Goal: Transaction & Acquisition: Purchase product/service

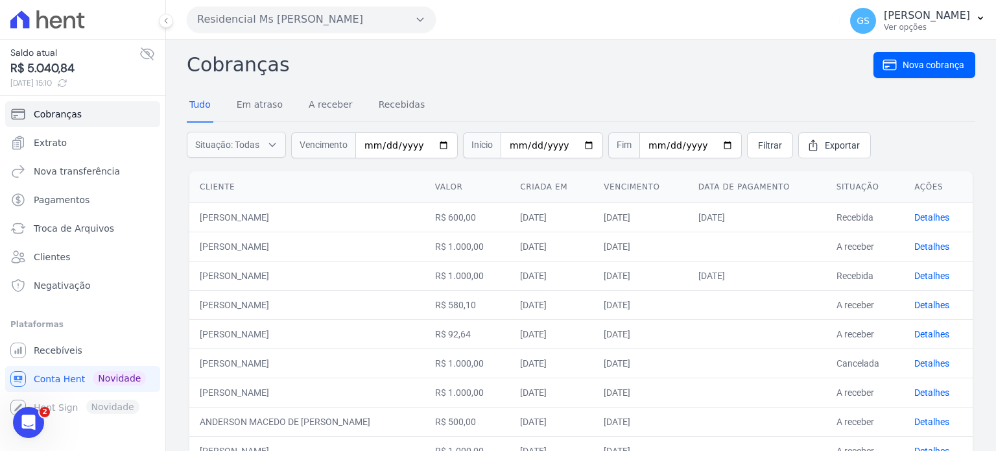
click at [351, 27] on button "Residencial Ms [PERSON_NAME]" at bounding box center [311, 19] width 249 height 26
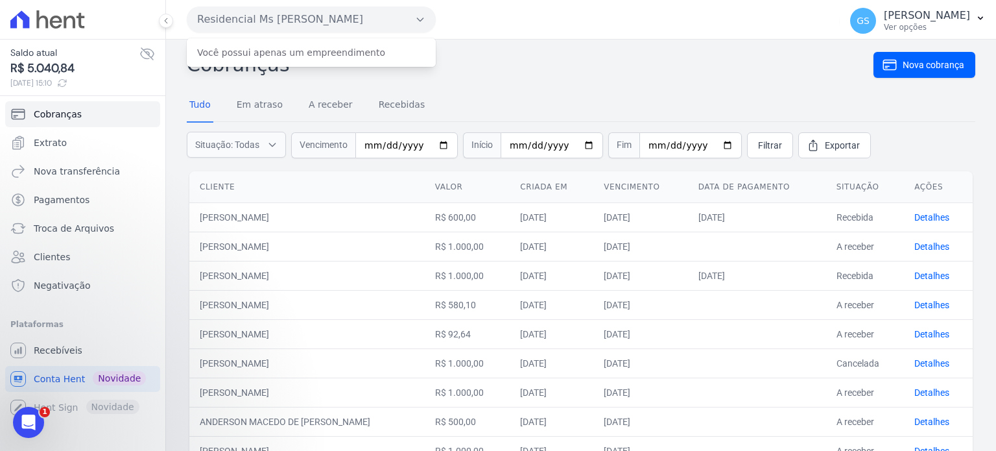
click at [357, 20] on button "Residencial Ms [PERSON_NAME]" at bounding box center [311, 19] width 249 height 26
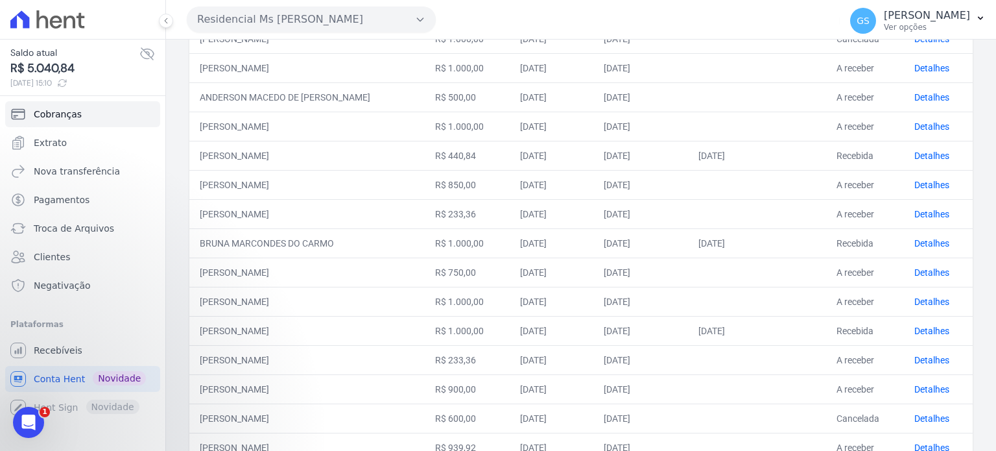
scroll to position [432, 0]
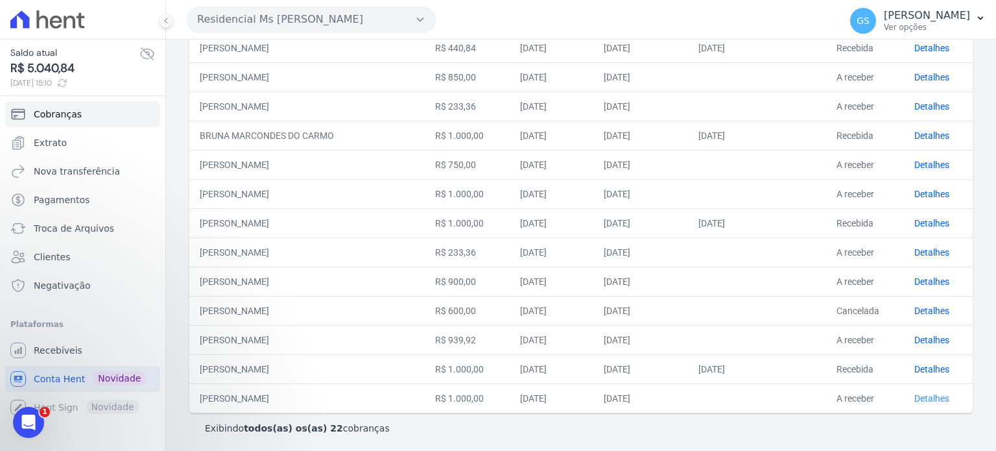
click at [934, 396] on link "Detalhes" at bounding box center [931, 398] width 35 height 10
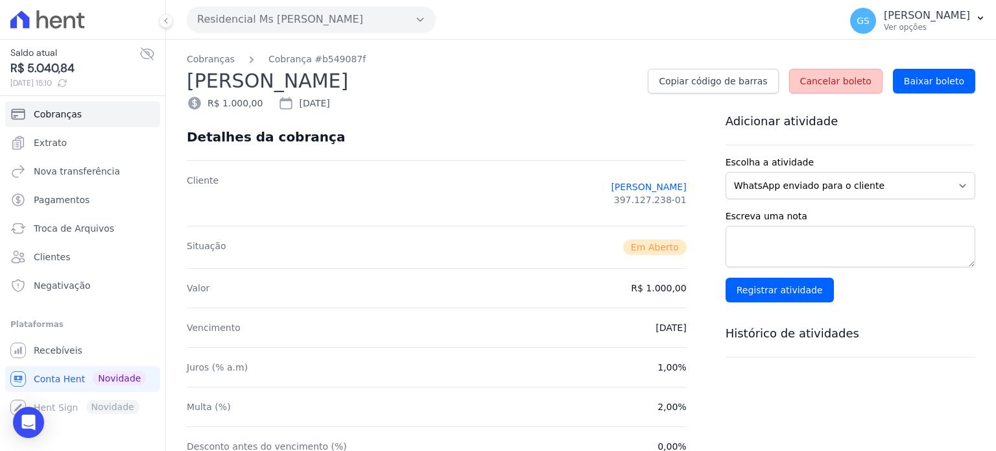
click at [847, 86] on span "Cancelar boleto" at bounding box center [835, 81] width 71 height 13
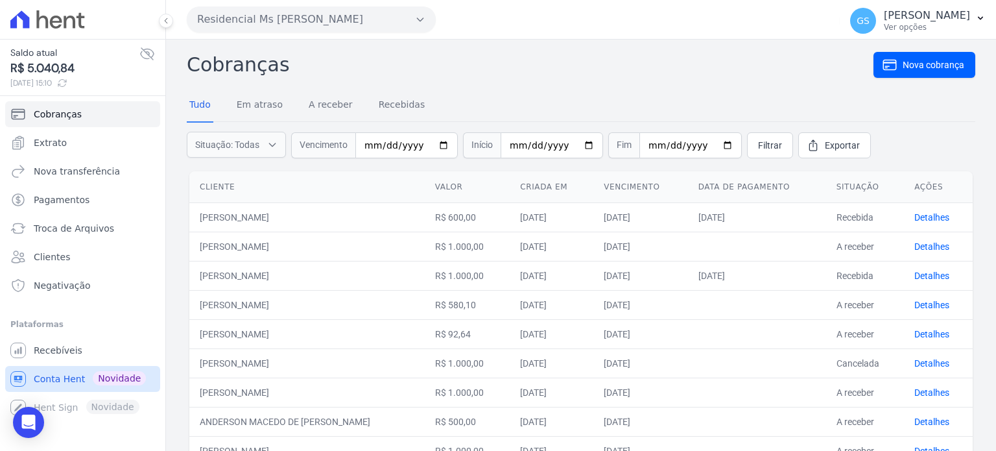
click at [67, 386] on link "Conta Hent Novidade" at bounding box center [82, 379] width 155 height 26
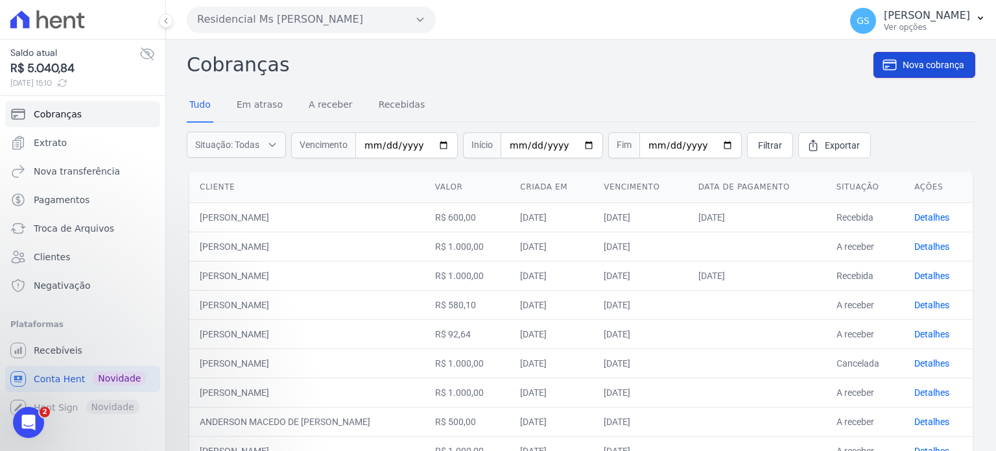
click at [903, 65] on span "Nova cobrança" at bounding box center [934, 64] width 62 height 13
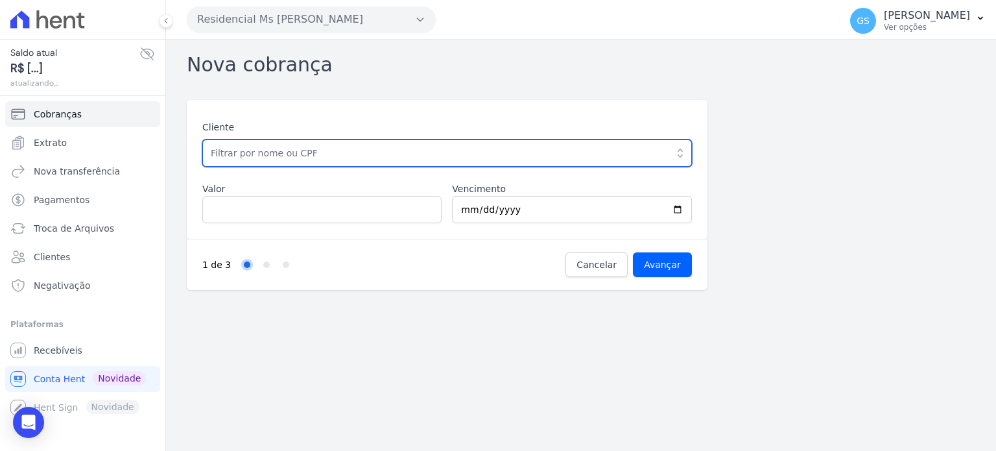
click at [359, 160] on input "text" at bounding box center [447, 152] width 490 height 27
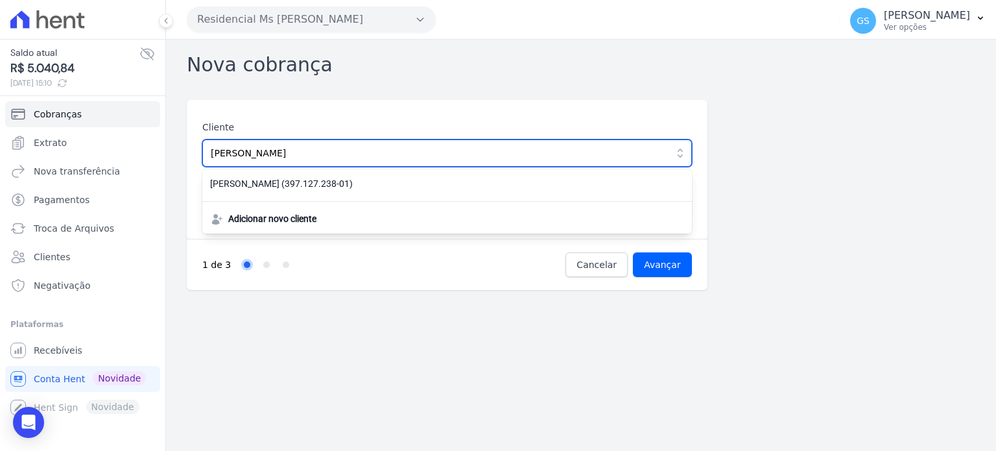
type input "[PERSON_NAME]"
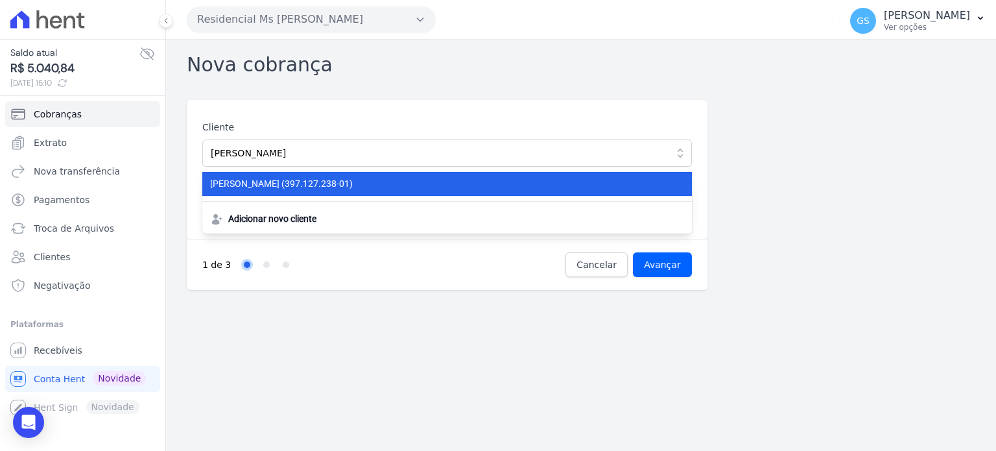
click at [340, 187] on span "CARLOS EDUARDO ARTUR SANTOS (397.127.238-01)" at bounding box center [439, 184] width 458 height 14
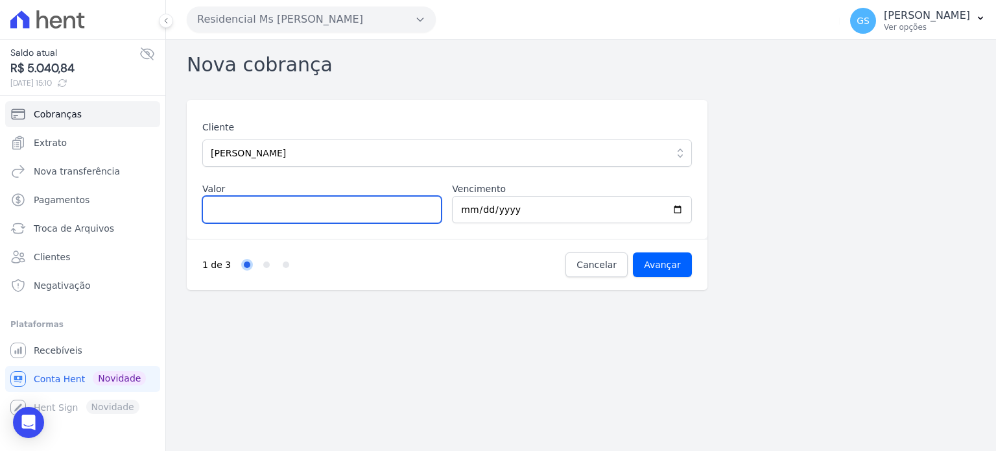
click at [295, 220] on input "Valor" at bounding box center [321, 209] width 239 height 27
type input "600"
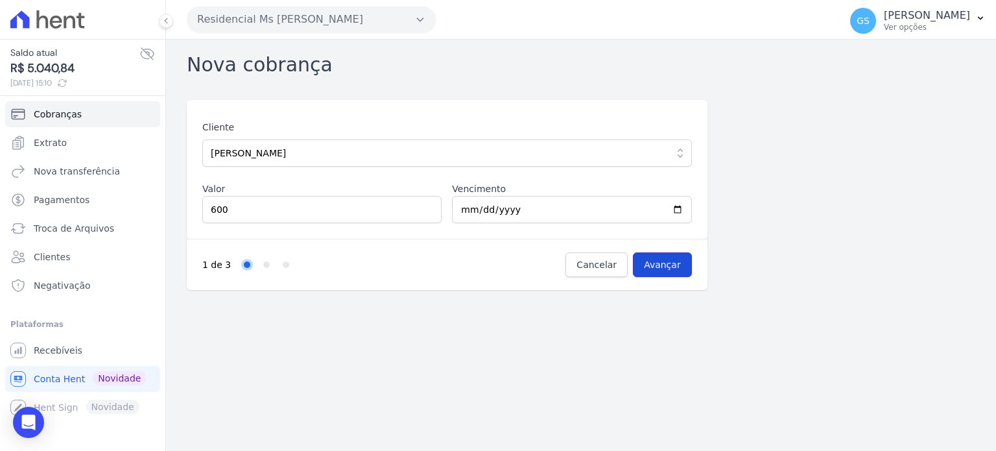
click at [646, 267] on input "Avançar" at bounding box center [662, 264] width 59 height 25
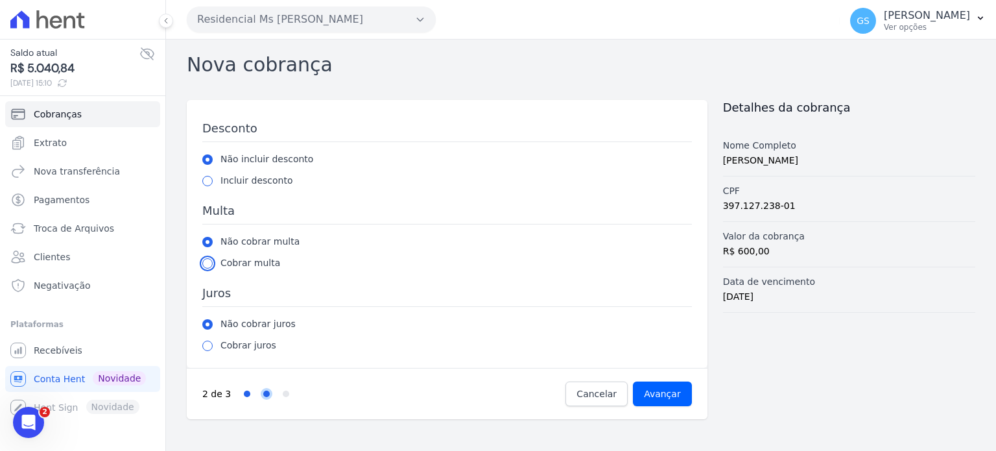
click at [207, 263] on input "radio" at bounding box center [207, 263] width 10 height 10
radio input "true"
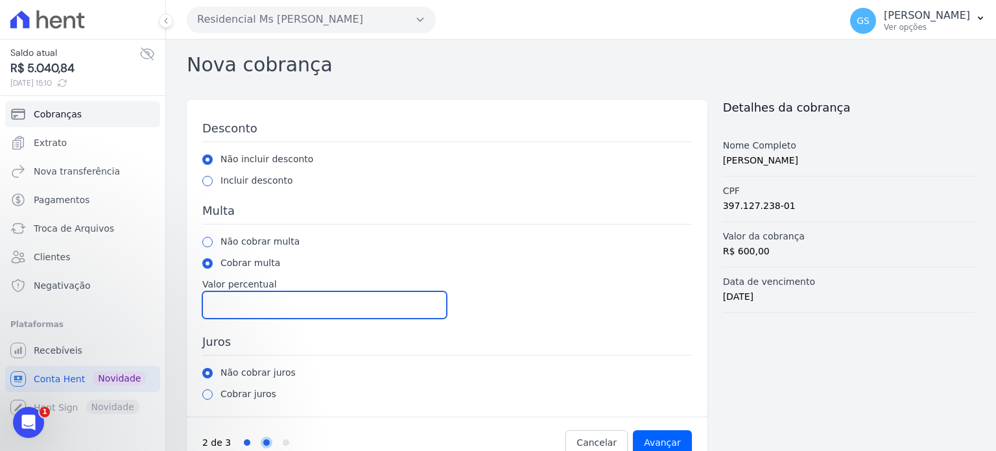
click at [230, 299] on input "Valor percentual" at bounding box center [324, 304] width 244 height 27
type input "2"
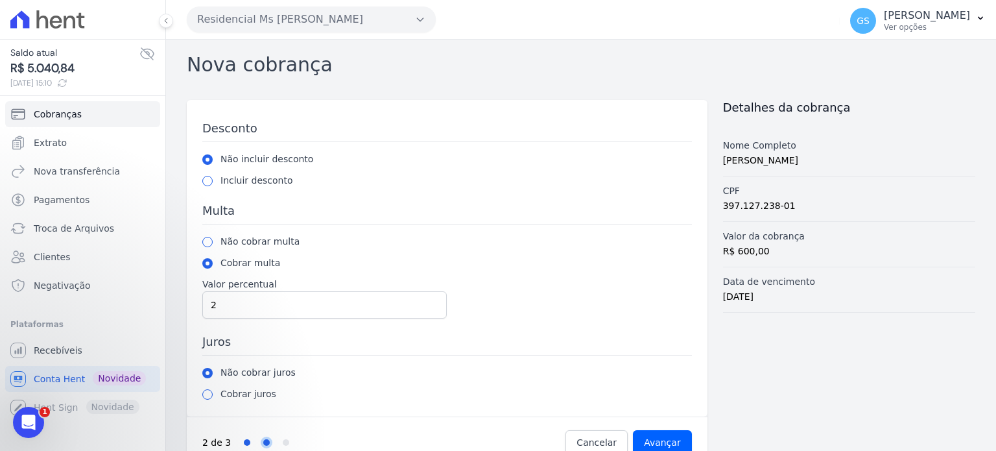
click at [210, 246] on div "Não cobrar multa" at bounding box center [447, 242] width 490 height 14
click at [209, 241] on input "radio" at bounding box center [207, 242] width 10 height 10
radio input "true"
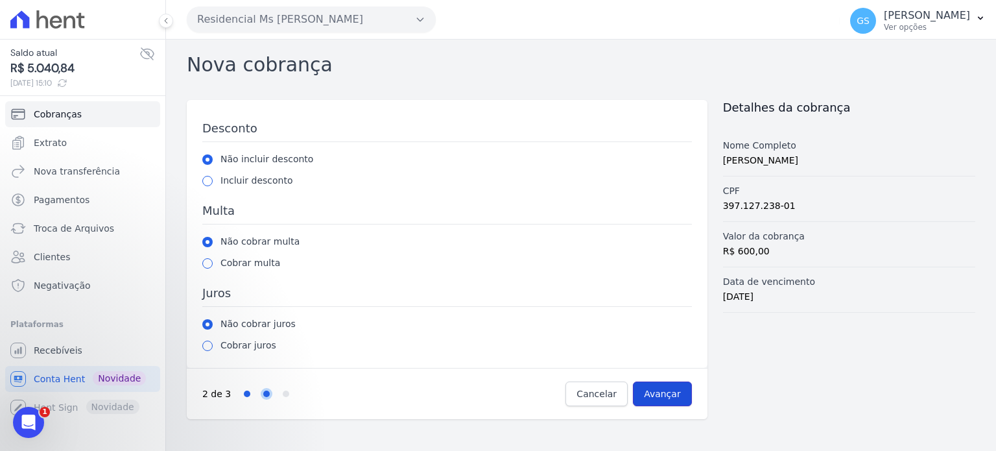
click at [656, 391] on input "Avançar" at bounding box center [662, 393] width 59 height 25
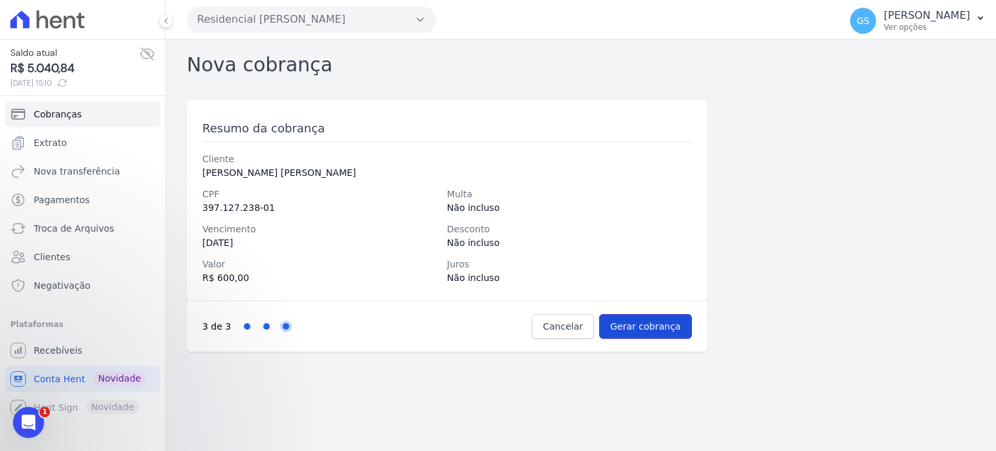
click at [671, 324] on input "Gerar cobrança" at bounding box center [645, 326] width 93 height 25
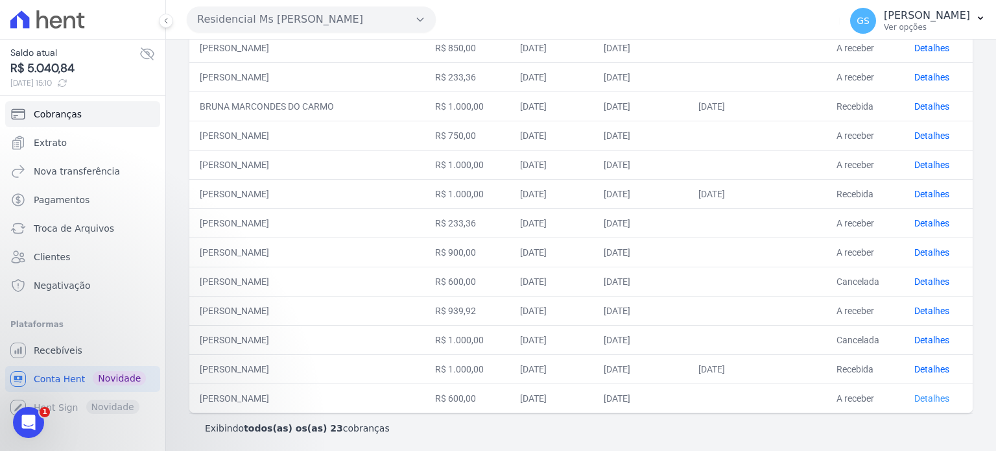
click at [934, 394] on link "Detalhes" at bounding box center [931, 398] width 35 height 10
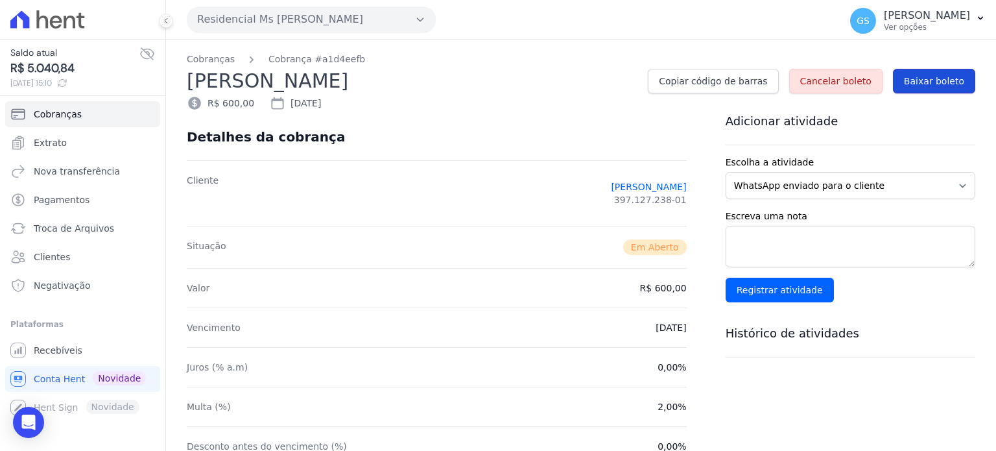
click at [936, 88] on link "Baixar boleto" at bounding box center [934, 81] width 82 height 25
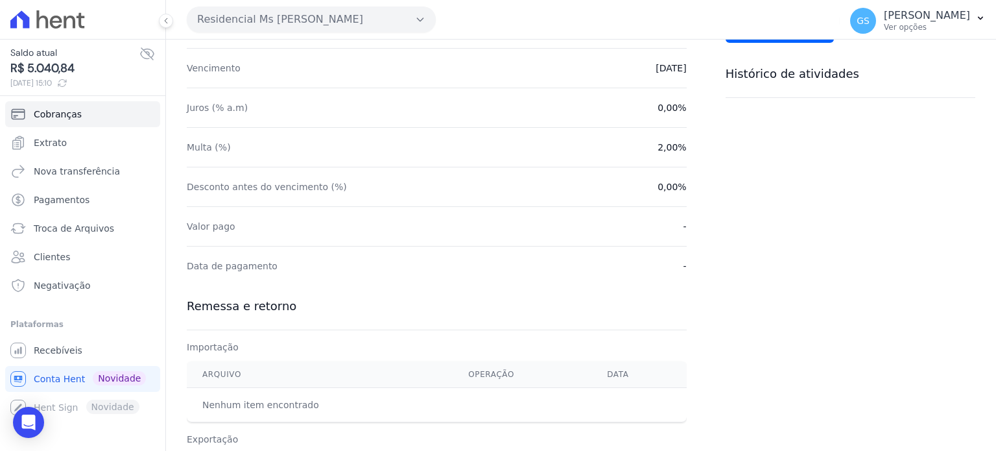
scroll to position [344, 0]
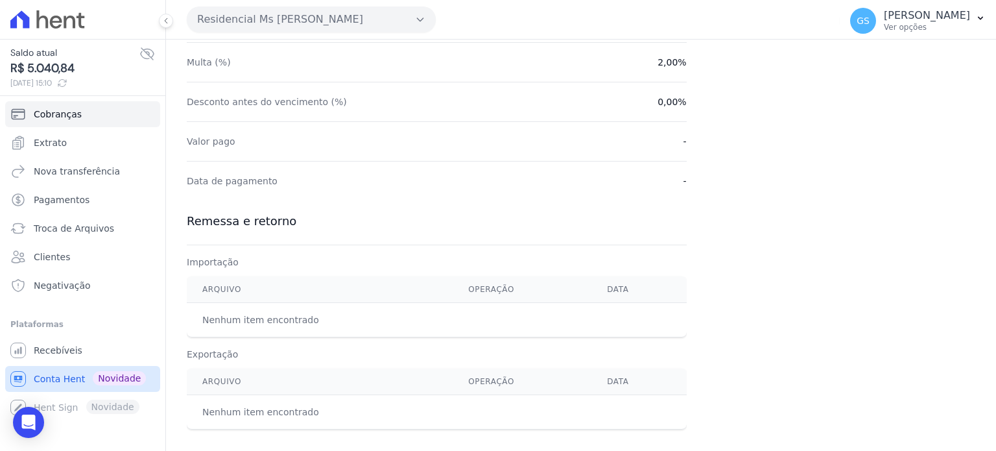
click at [51, 381] on span "Conta Hent" at bounding box center [59, 378] width 51 height 13
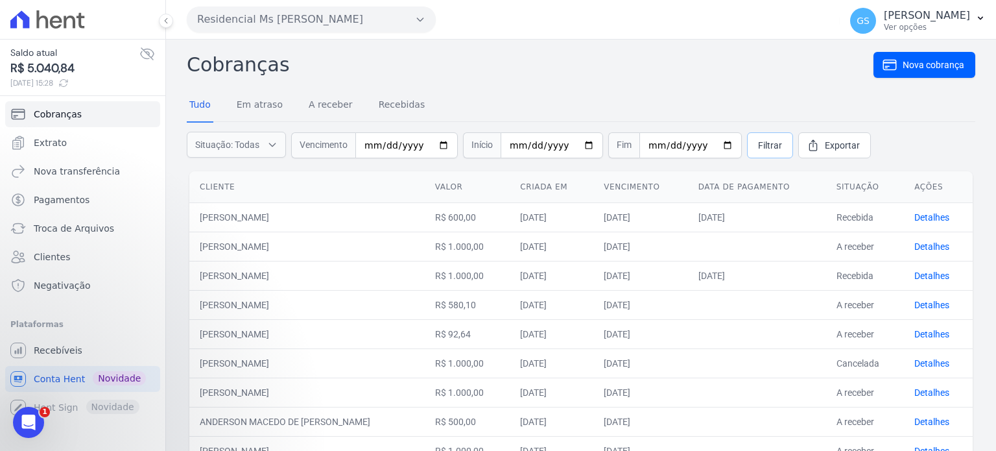
click at [765, 145] on span "Filtrar" at bounding box center [770, 145] width 24 height 13
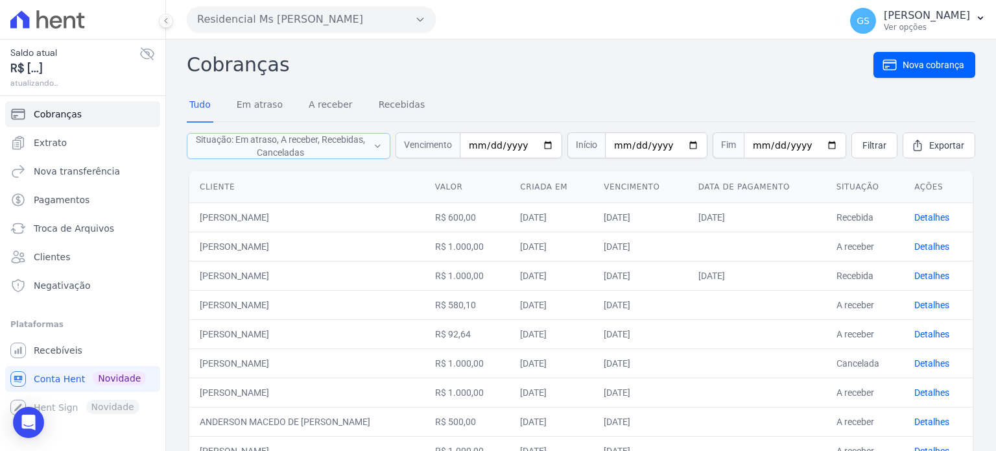
click at [368, 152] on button "Situação: Em atraso, A receber, Recebidas, Canceladas" at bounding box center [289, 146] width 204 height 26
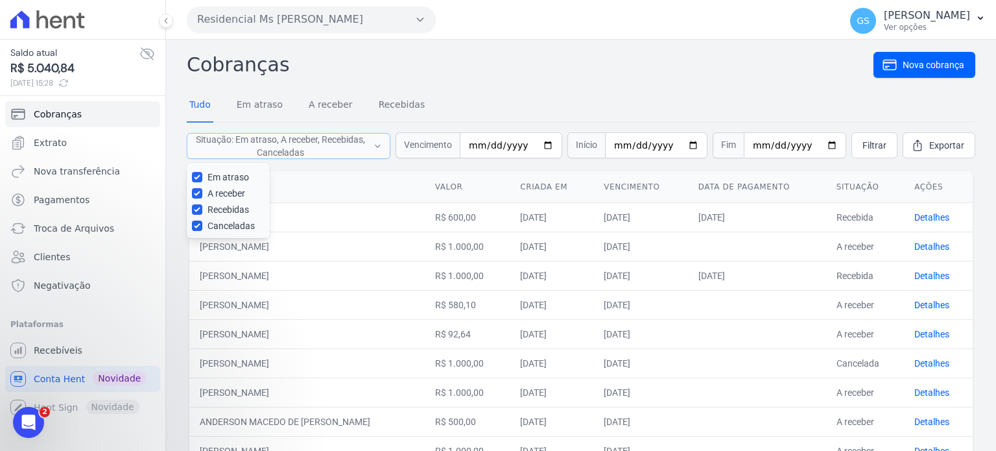
click at [368, 152] on button "Situação: Em atraso, A receber, Recebidas, Canceladas" at bounding box center [289, 146] width 204 height 26
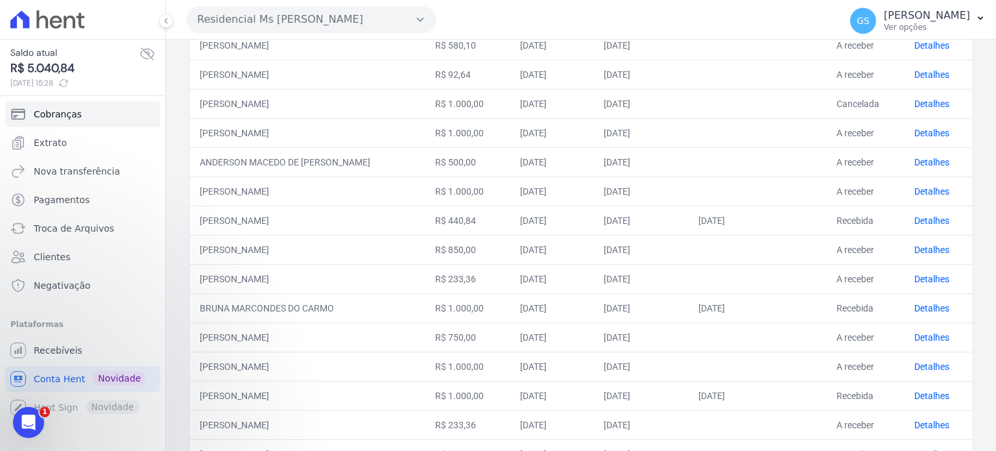
scroll to position [462, 0]
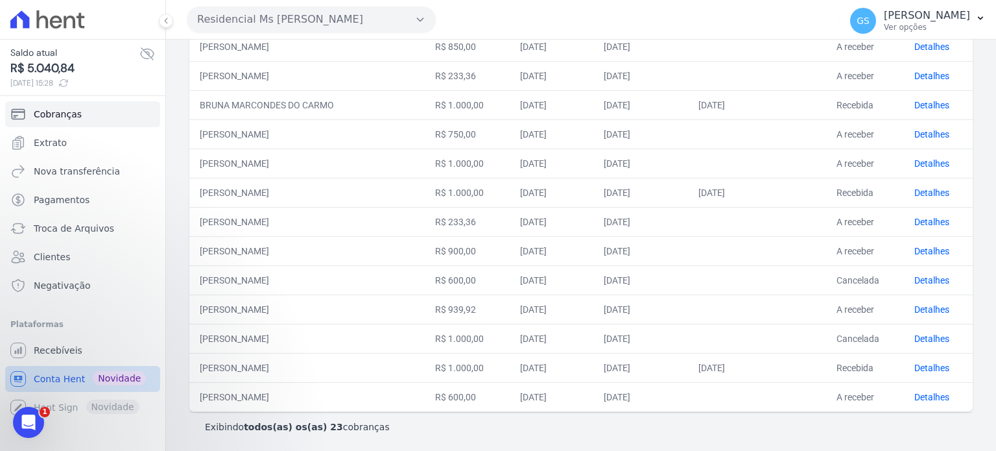
click at [45, 380] on span "Conta Hent" at bounding box center [59, 378] width 51 height 13
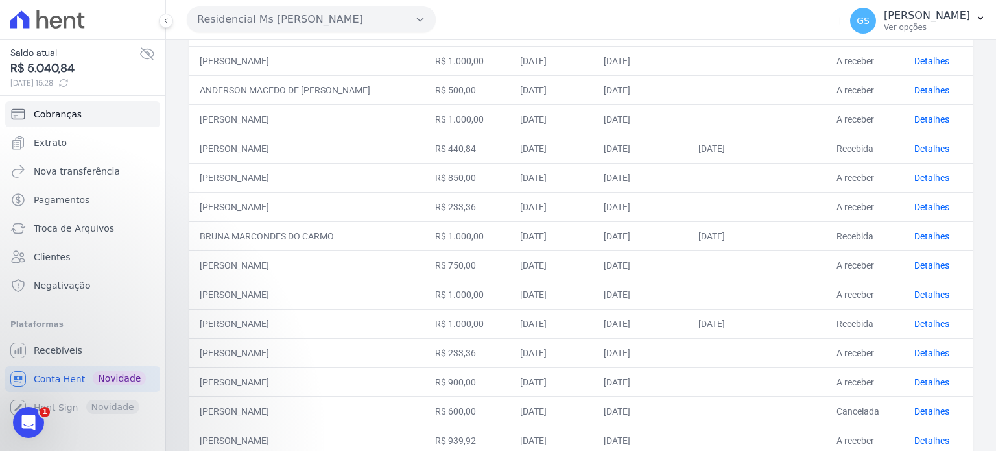
scroll to position [396, 0]
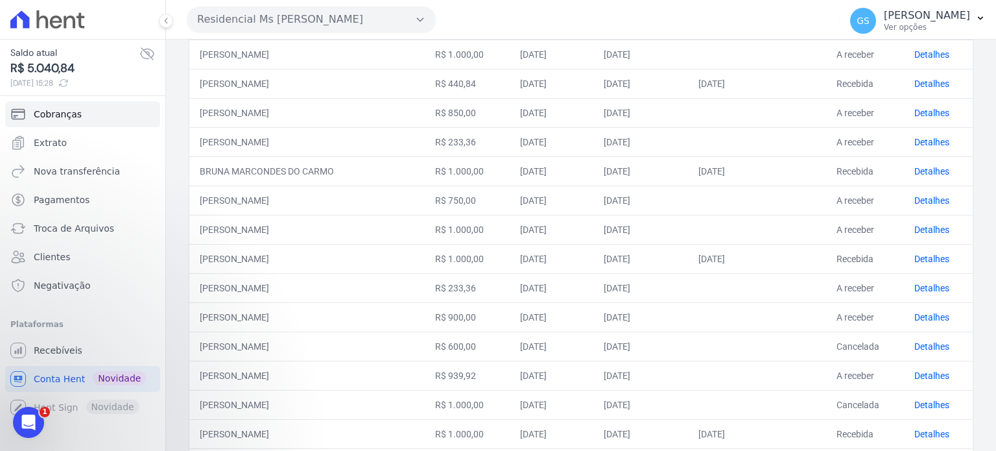
drag, startPoint x: 416, startPoint y: 338, endPoint x: 774, endPoint y: 342, distance: 358.0
click at [774, 342] on tr "[PERSON_NAME] R$ 600,00 [DATE] [DATE] [GEOGRAPHIC_DATA] Detalhes" at bounding box center [580, 345] width 783 height 29
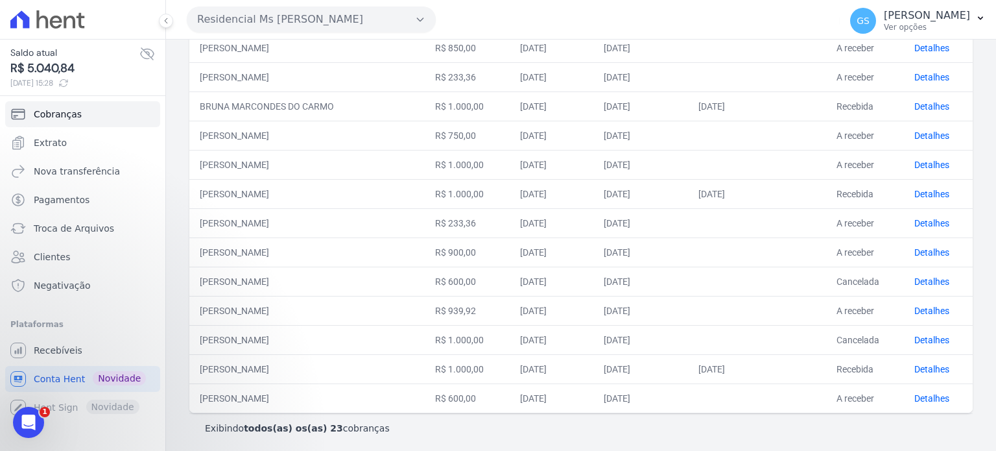
drag, startPoint x: 316, startPoint y: 335, endPoint x: 744, endPoint y: 341, distance: 428.0
click at [744, 341] on tr "[PERSON_NAME] R$ 1.000,00 [DATE] [DATE] [GEOGRAPHIC_DATA] Detalhes" at bounding box center [580, 339] width 783 height 29
click at [744, 341] on td at bounding box center [757, 339] width 138 height 29
drag, startPoint x: 693, startPoint y: 392, endPoint x: 757, endPoint y: 394, distance: 64.2
click at [757, 394] on td at bounding box center [757, 397] width 138 height 29
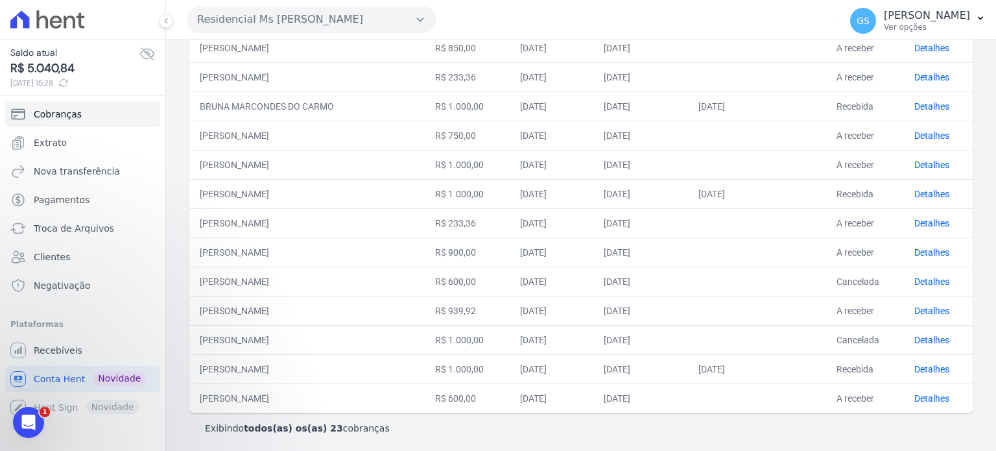
click at [735, 421] on div "Exibindo todos(as) os(as) 23 cobranças" at bounding box center [581, 427] width 752 height 13
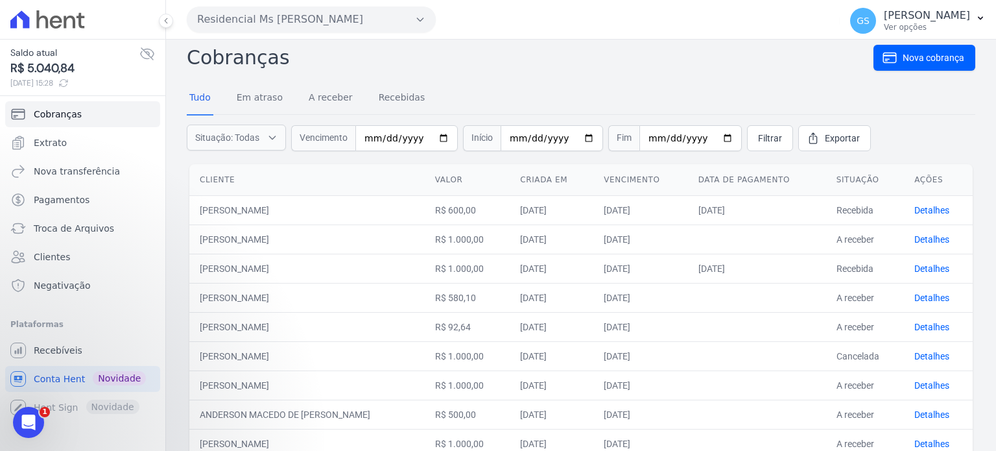
scroll to position [0, 0]
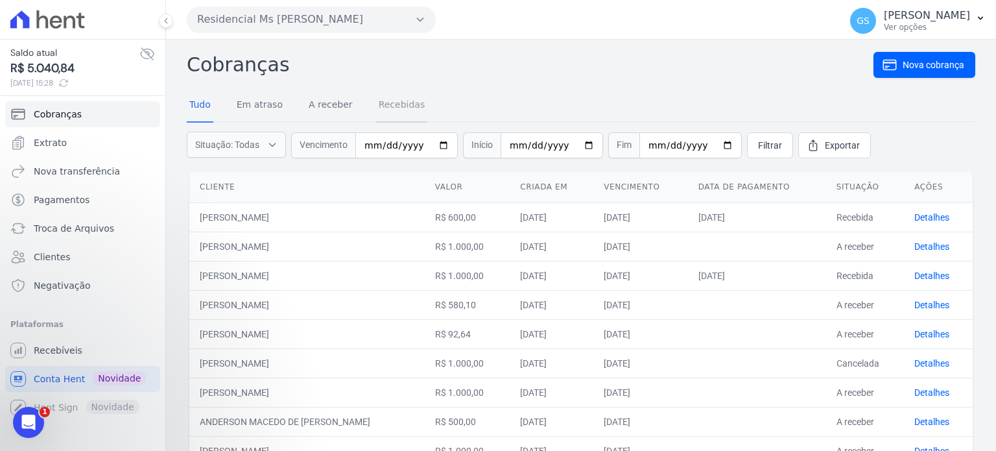
click at [394, 106] on link "Recebidas" at bounding box center [402, 106] width 52 height 34
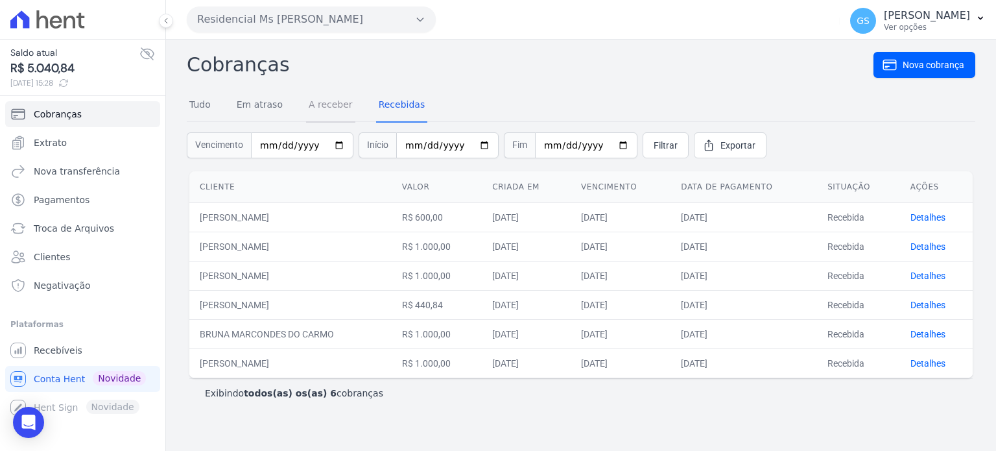
click at [337, 106] on link "A receber" at bounding box center [330, 106] width 49 height 34
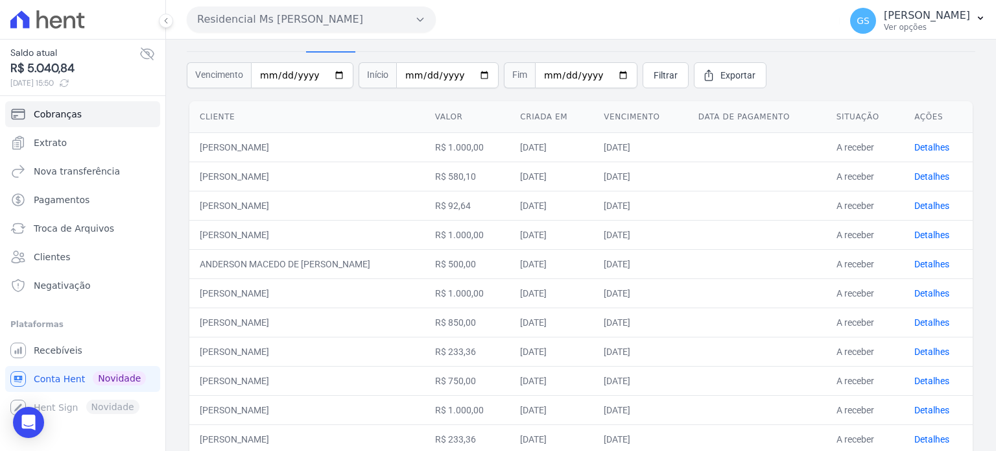
scroll to position [5, 0]
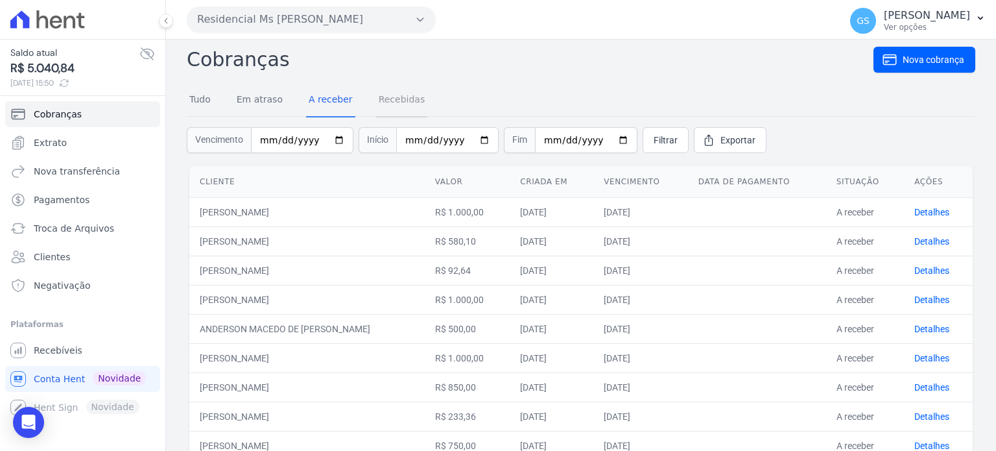
click at [411, 111] on link "Recebidas" at bounding box center [402, 101] width 52 height 34
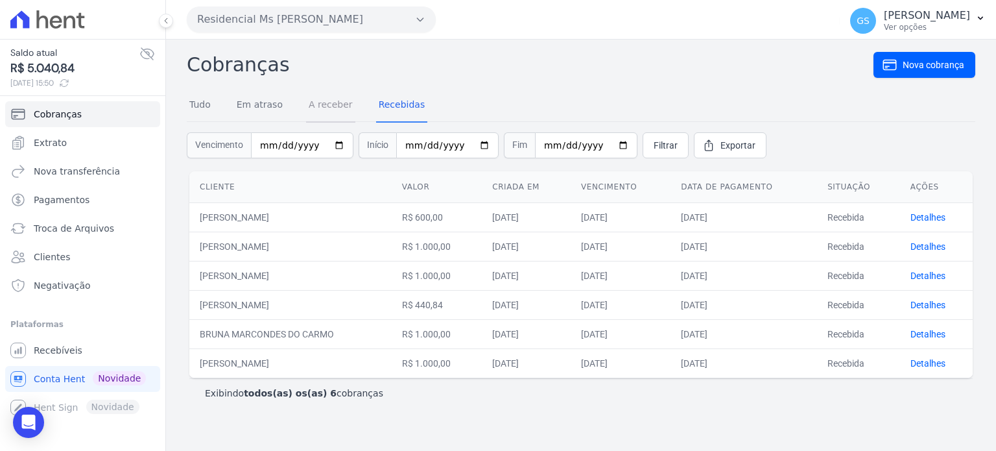
click at [338, 111] on link "A receber" at bounding box center [330, 106] width 49 height 34
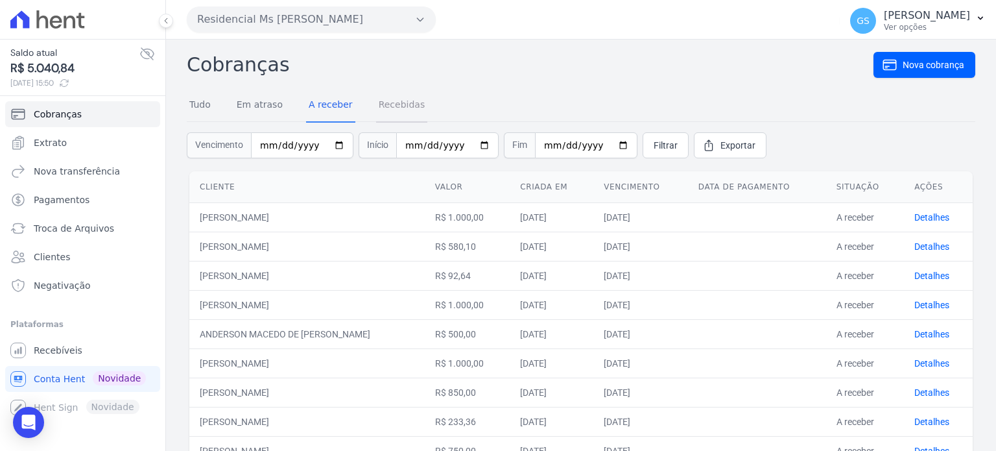
click at [386, 101] on link "Recebidas" at bounding box center [402, 106] width 52 height 34
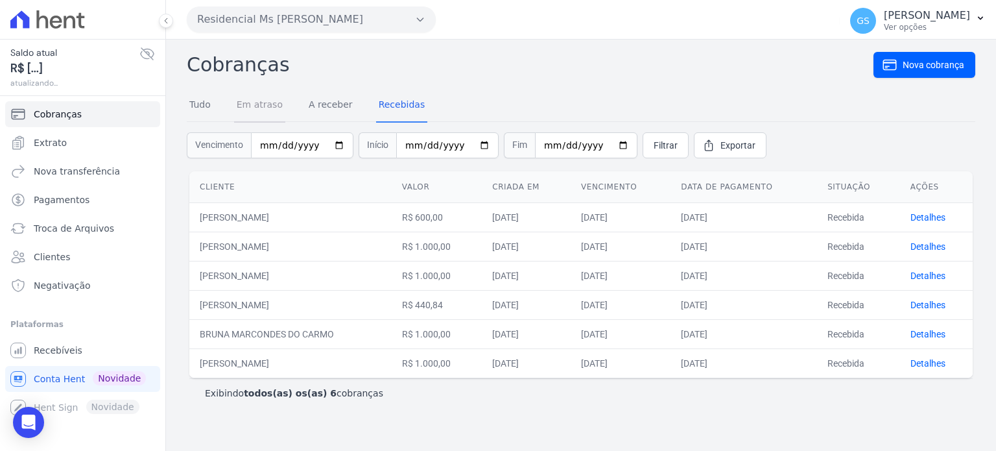
click at [265, 108] on link "Em atraso" at bounding box center [259, 106] width 51 height 34
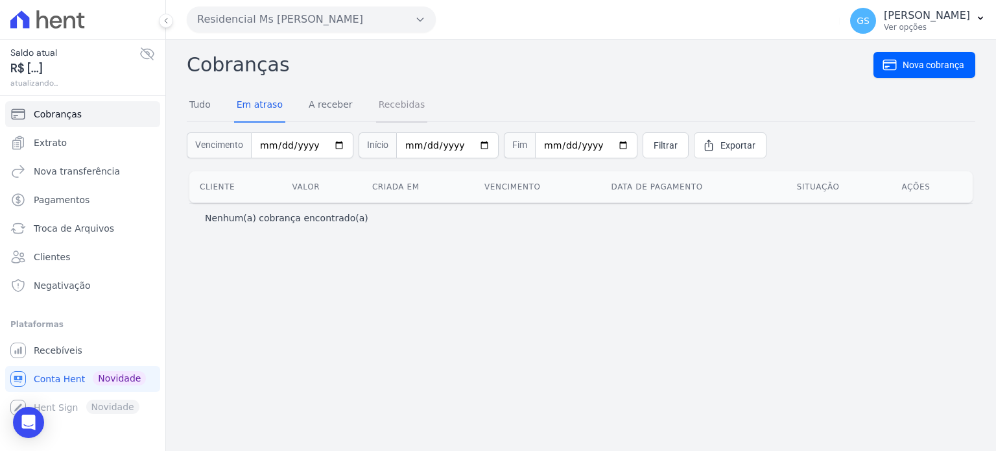
click at [388, 107] on link "Recebidas" at bounding box center [402, 106] width 52 height 34
